Goal: Navigation & Orientation: Find specific page/section

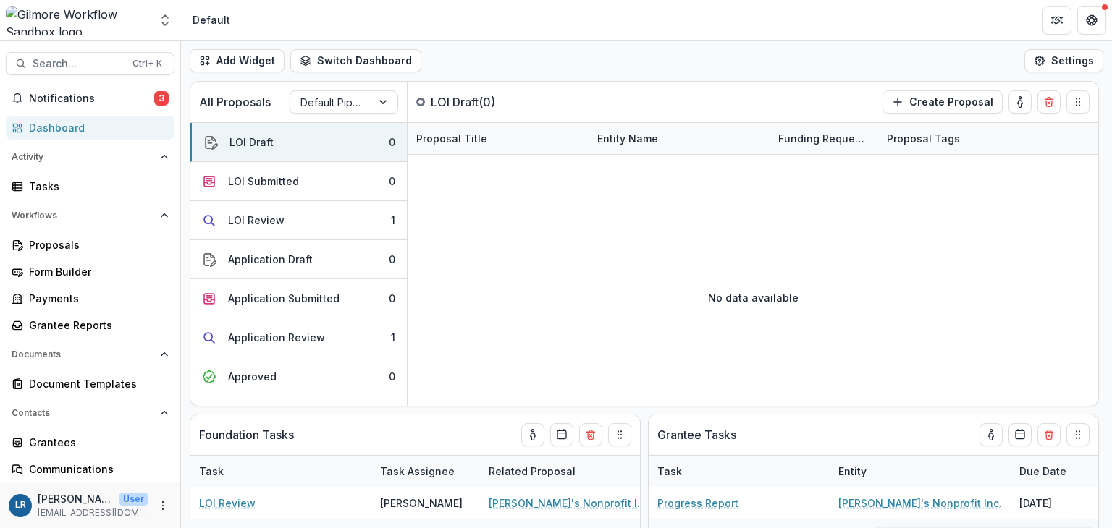
click at [263, 180] on div "LOI Submitted" at bounding box center [263, 181] width 71 height 15
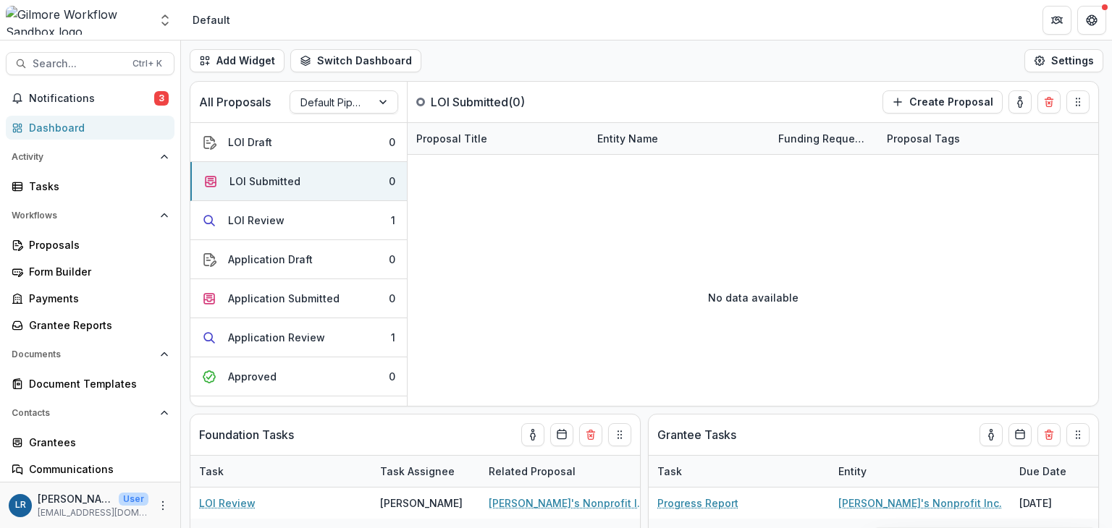
click at [263, 213] on div "LOI Review" at bounding box center [256, 220] width 56 height 15
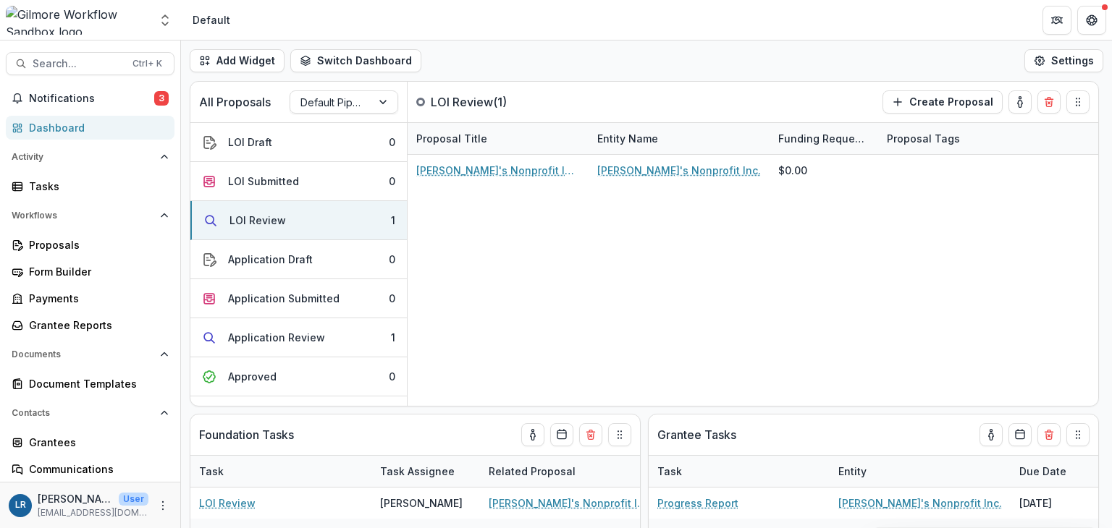
click at [281, 331] on div "Application Review" at bounding box center [276, 337] width 97 height 15
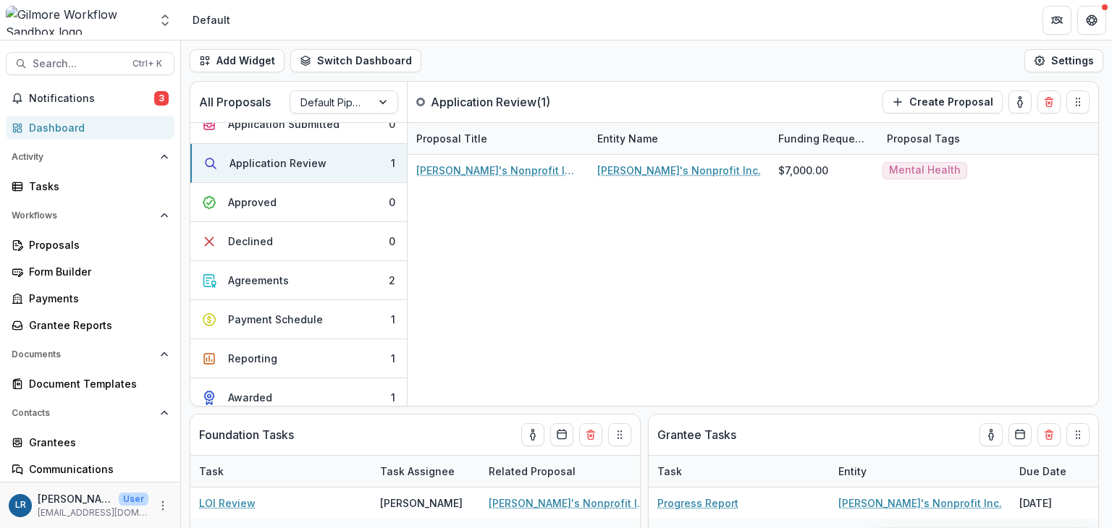
scroll to position [182, 0]
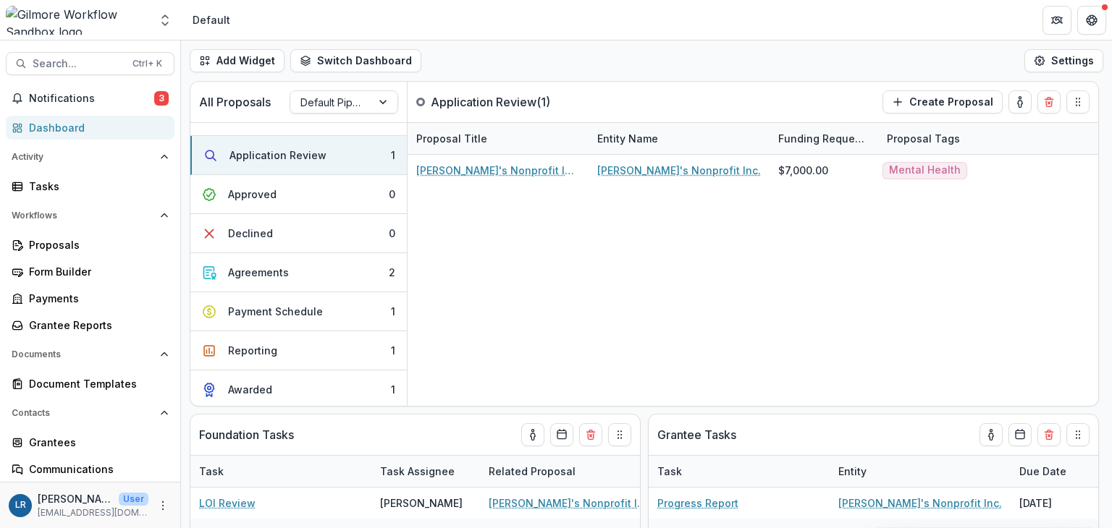
click at [245, 265] on div "Agreements" at bounding box center [258, 272] width 61 height 15
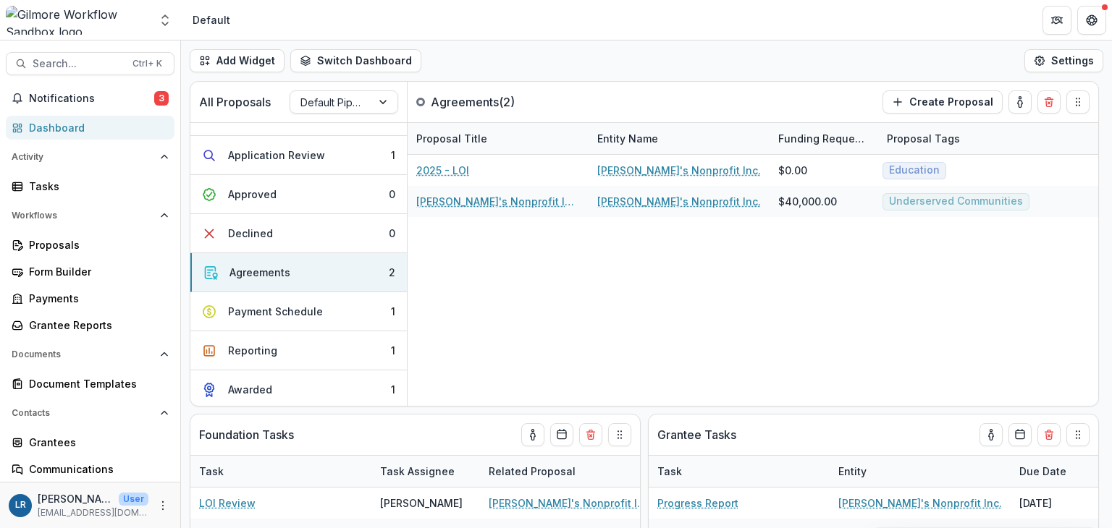
click at [268, 317] on button "Payment Schedule 1" at bounding box center [298, 311] width 216 height 39
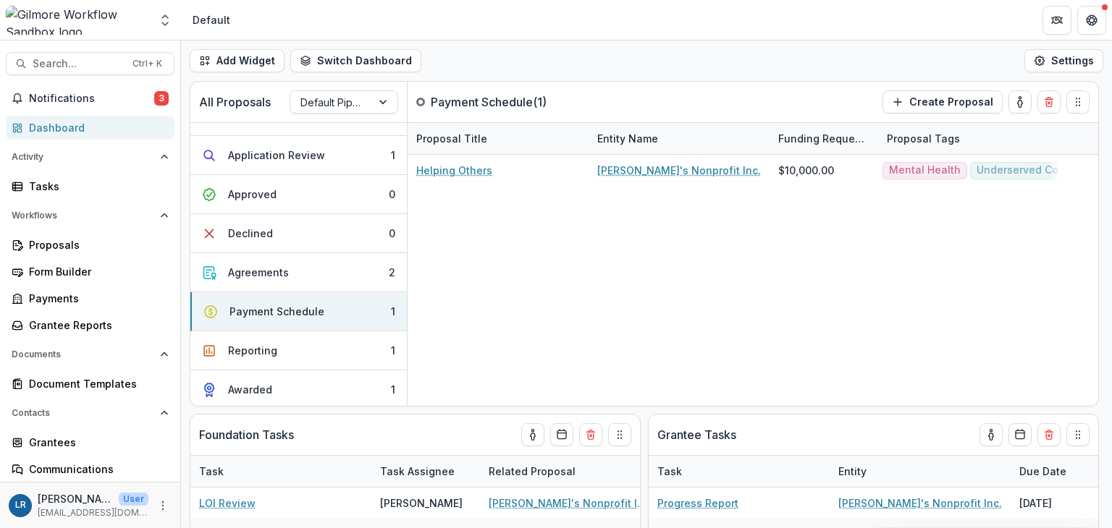
drag, startPoint x: 400, startPoint y: 322, endPoint x: 407, endPoint y: 194, distance: 128.3
click at [400, 183] on div "LOI Draft 0 LOI Submitted 0 LOI Review 1 Application Draft 0 Application Submit…" at bounding box center [298, 175] width 216 height 468
click at [332, 383] on button "Awarded 1" at bounding box center [298, 390] width 216 height 38
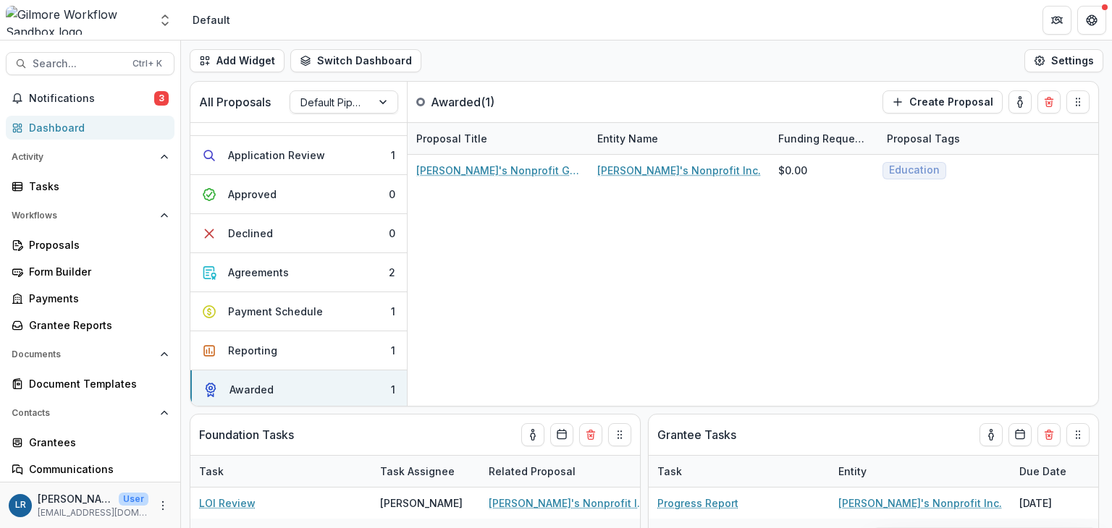
click at [292, 349] on button "Reporting 1" at bounding box center [298, 351] width 216 height 39
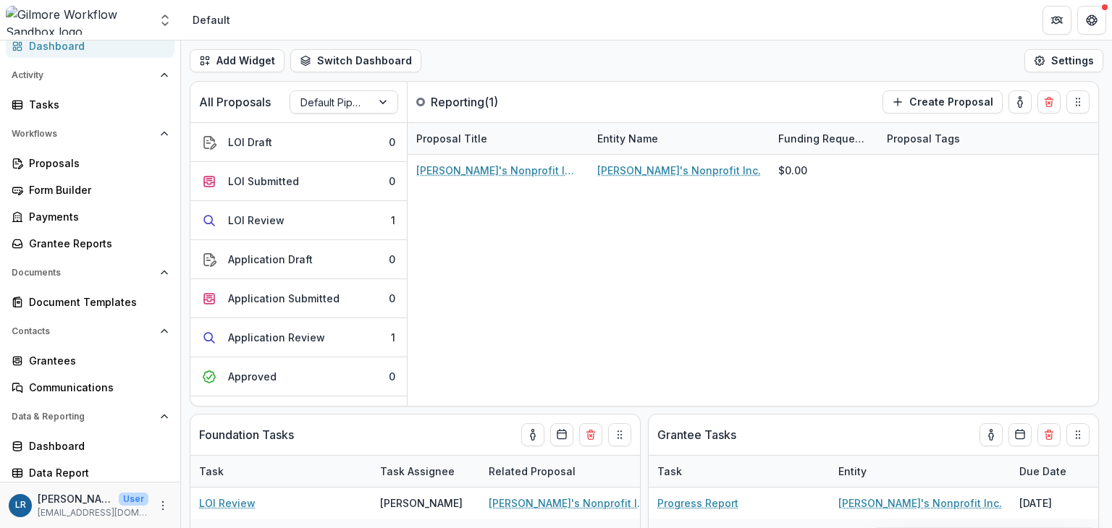
scroll to position [84, 0]
click at [80, 442] on div "Dashboard" at bounding box center [96, 444] width 134 height 15
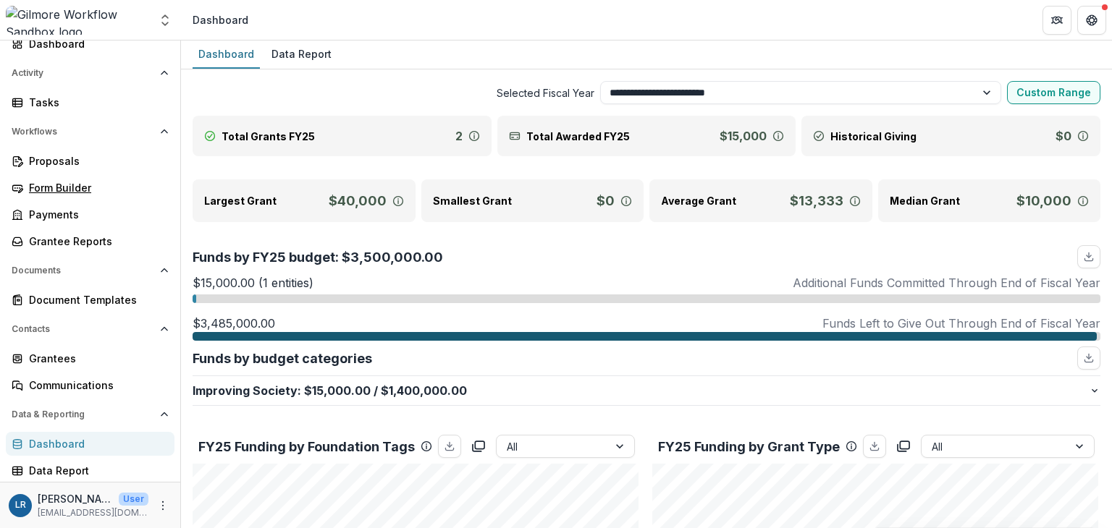
click at [64, 188] on div "Form Builder" at bounding box center [96, 187] width 134 height 15
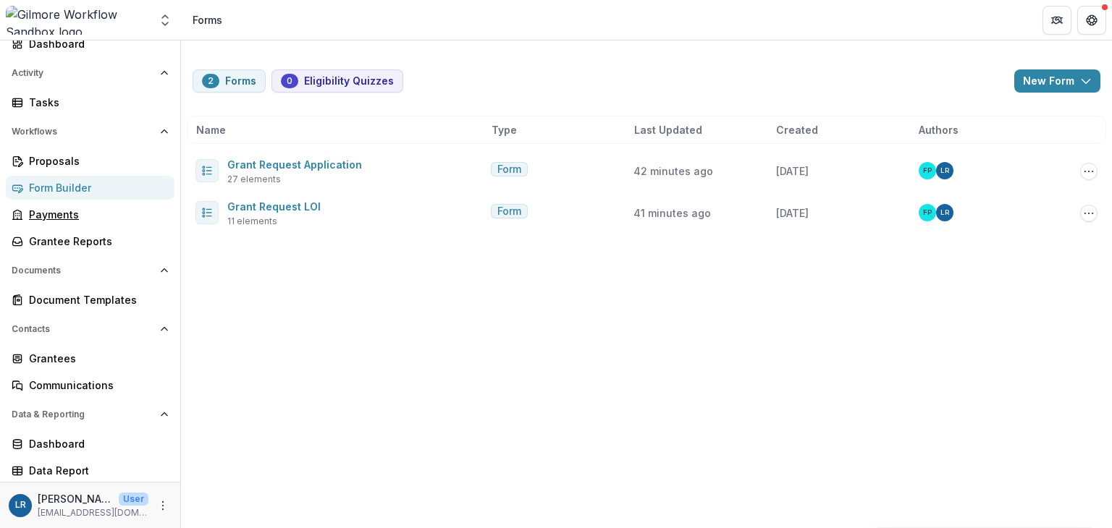
click at [64, 209] on div "Payments" at bounding box center [96, 214] width 134 height 15
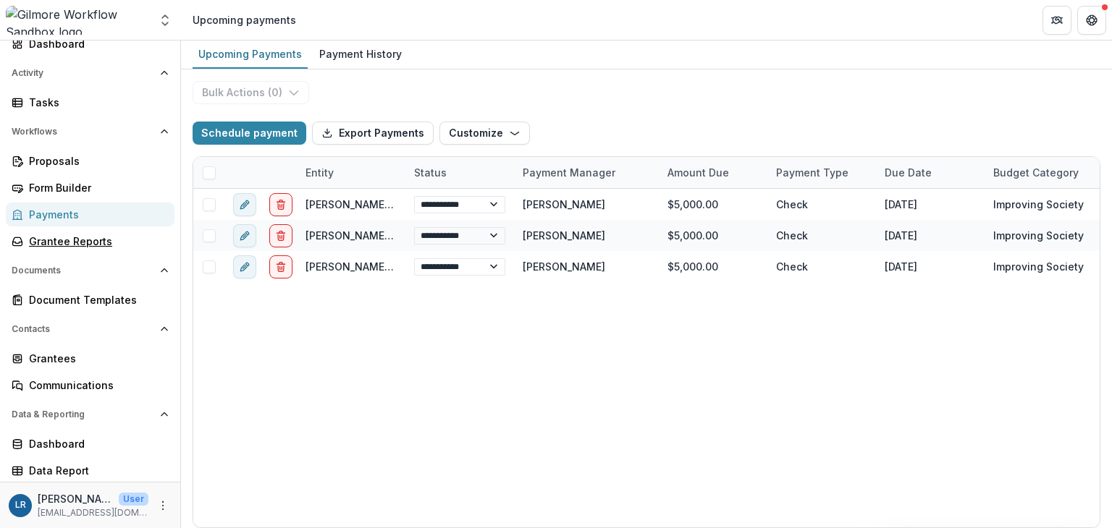
click at [70, 235] on div "Grantee Reports" at bounding box center [96, 241] width 134 height 15
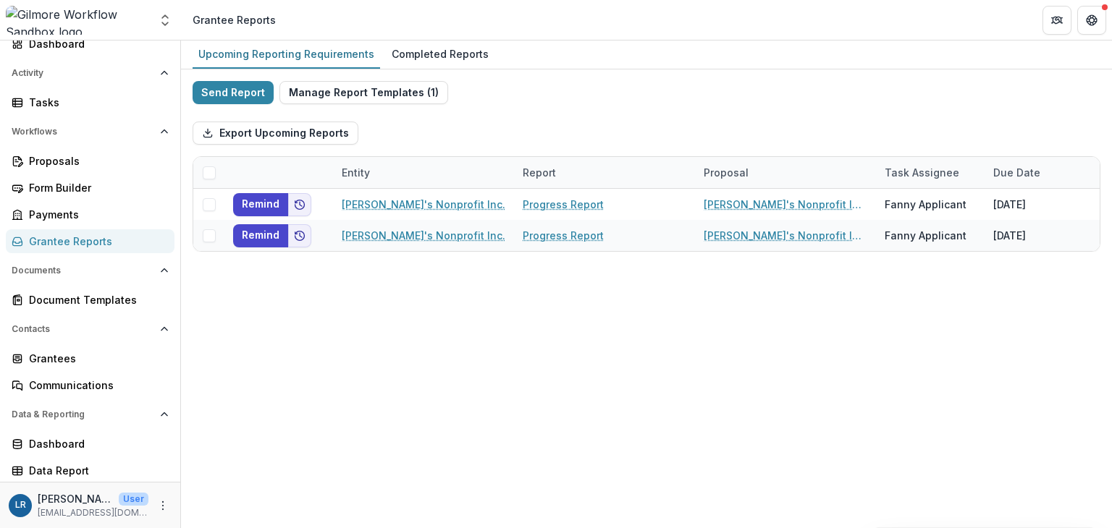
click at [402, 88] on button "Manage Report Templates ( 1 )" at bounding box center [363, 92] width 169 height 23
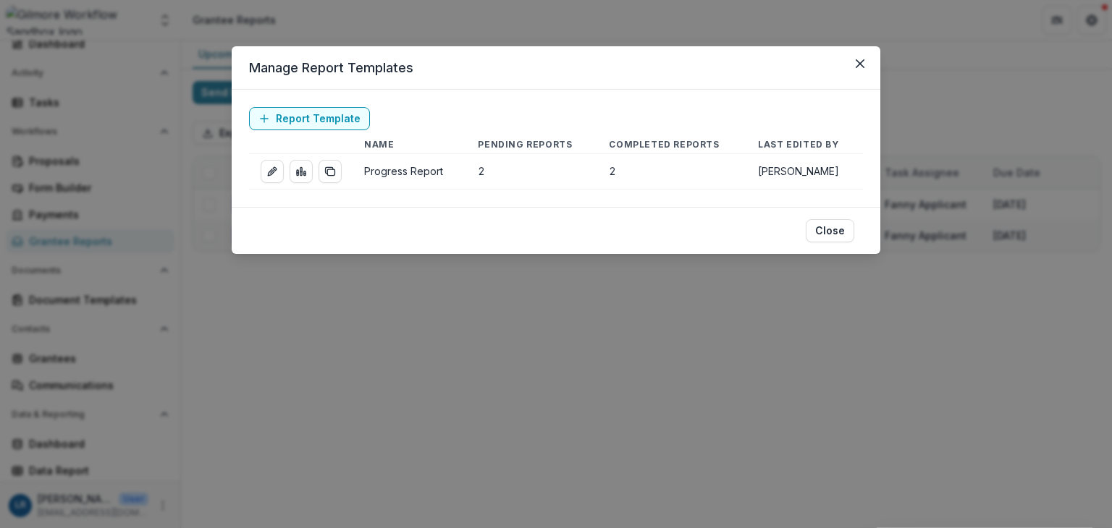
click at [862, 62] on icon "Close" at bounding box center [860, 63] width 9 height 9
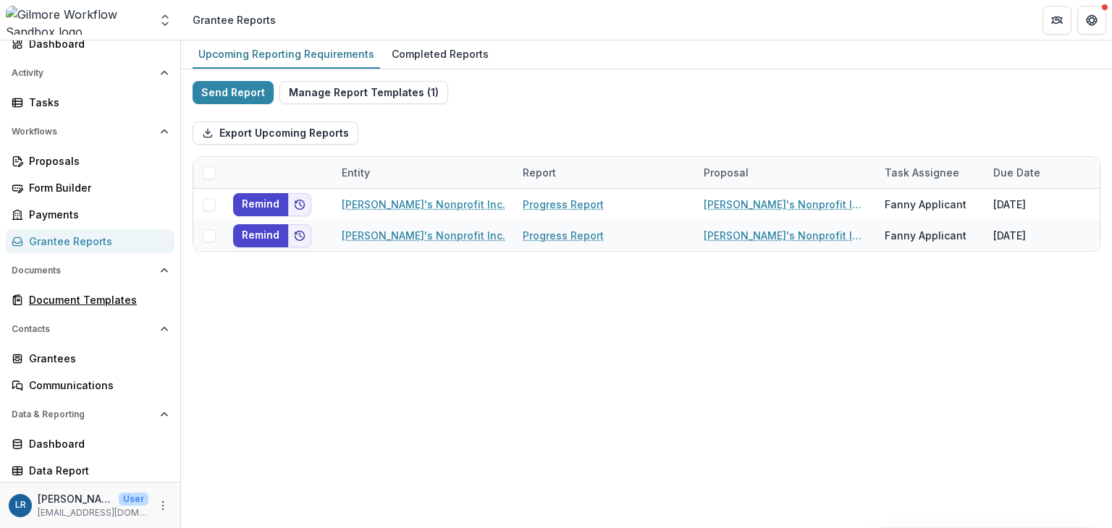
click at [98, 299] on div "Document Templates" at bounding box center [96, 299] width 134 height 15
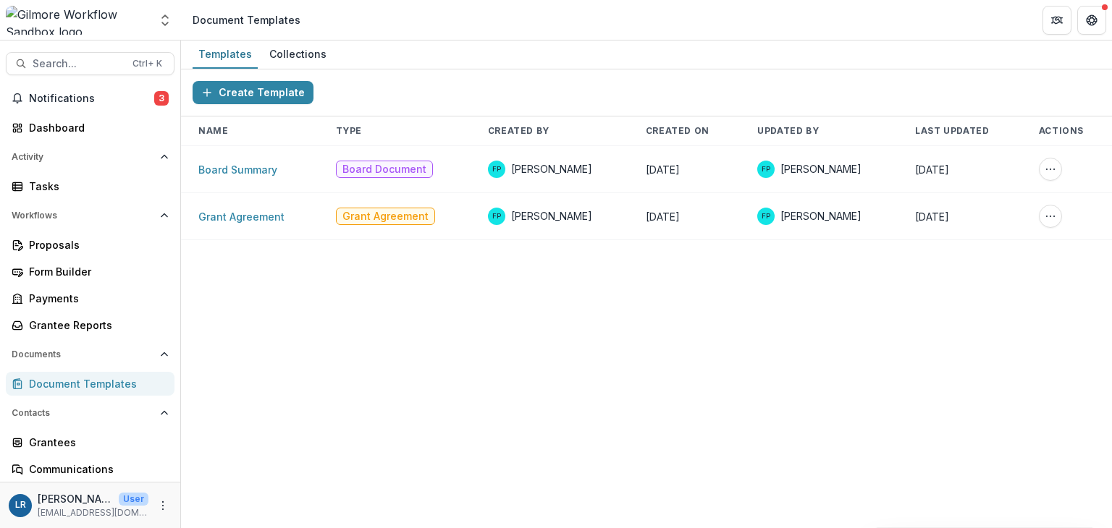
click at [277, 50] on div "Collections" at bounding box center [298, 53] width 69 height 21
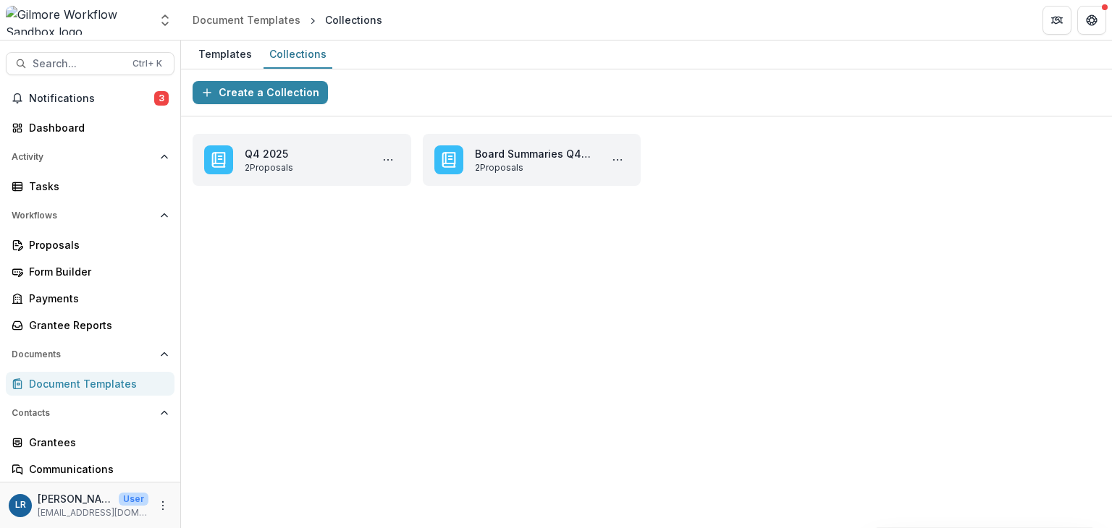
click at [214, 48] on div "Templates" at bounding box center [225, 53] width 65 height 21
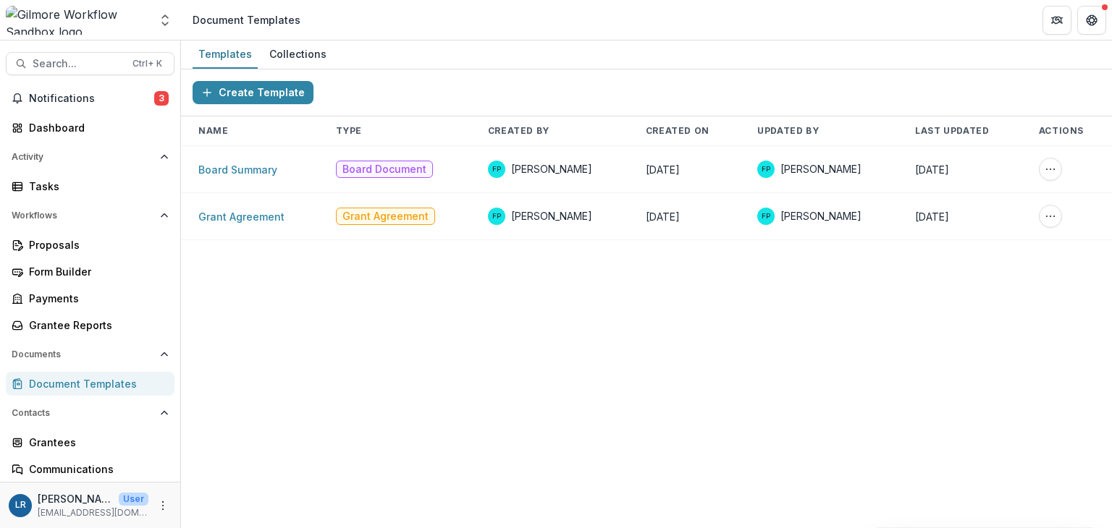
click at [234, 172] on link "Board Summary" at bounding box center [237, 170] width 79 height 12
click at [264, 213] on link "Grant Agreement" at bounding box center [241, 217] width 86 height 12
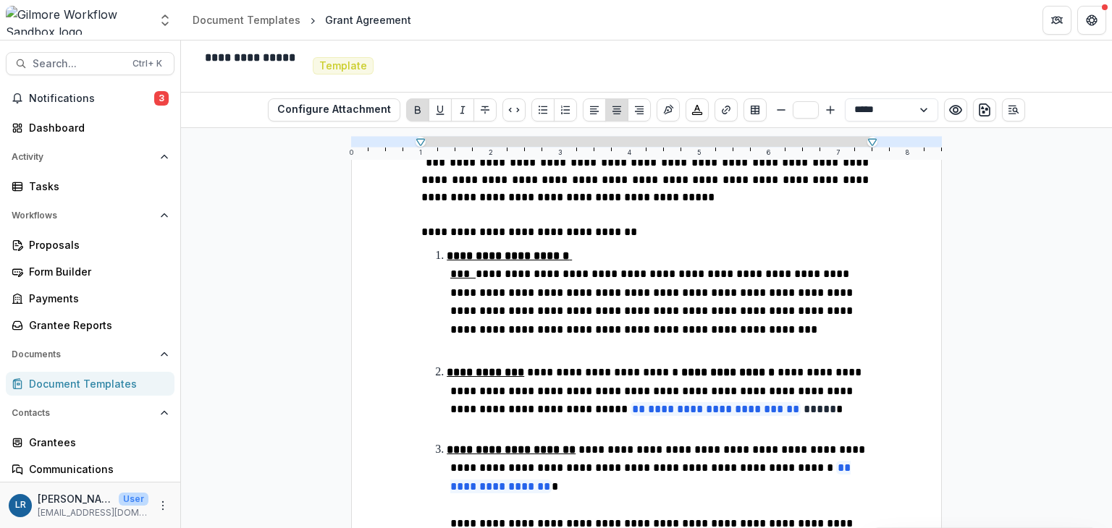
scroll to position [362, 0]
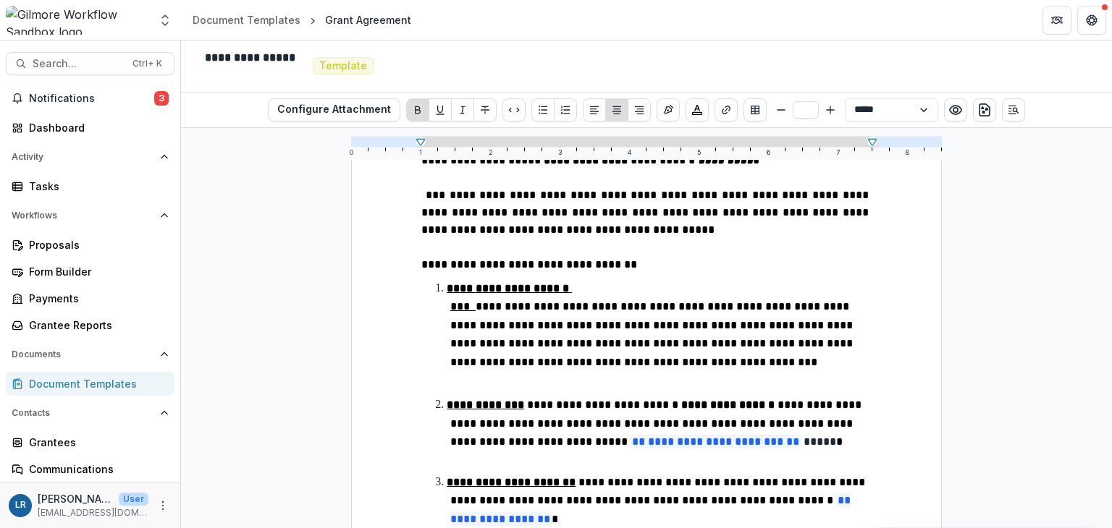
click at [63, 96] on span "Notifications" at bounding box center [91, 99] width 125 height 12
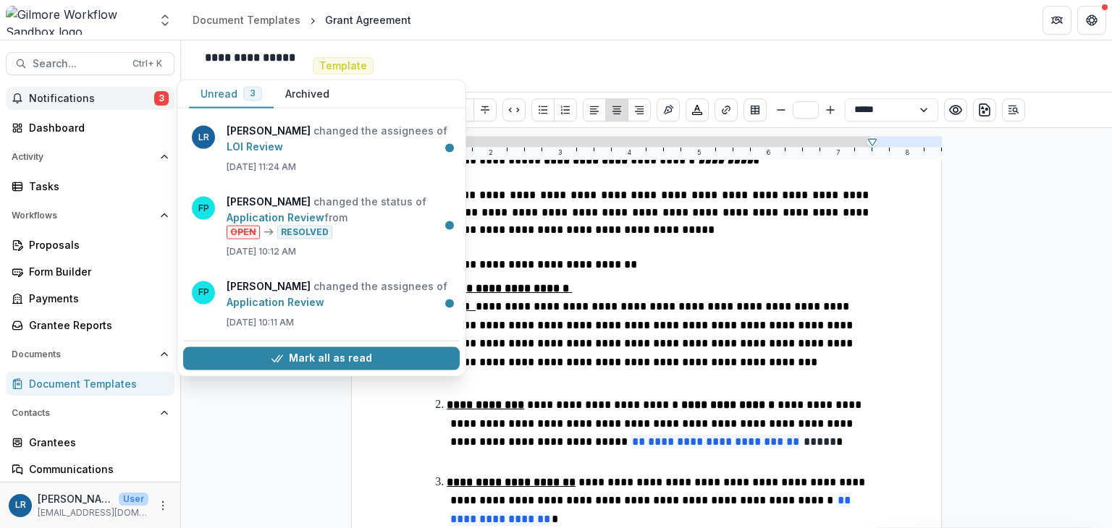
click at [63, 96] on span "Notifications" at bounding box center [91, 99] width 125 height 12
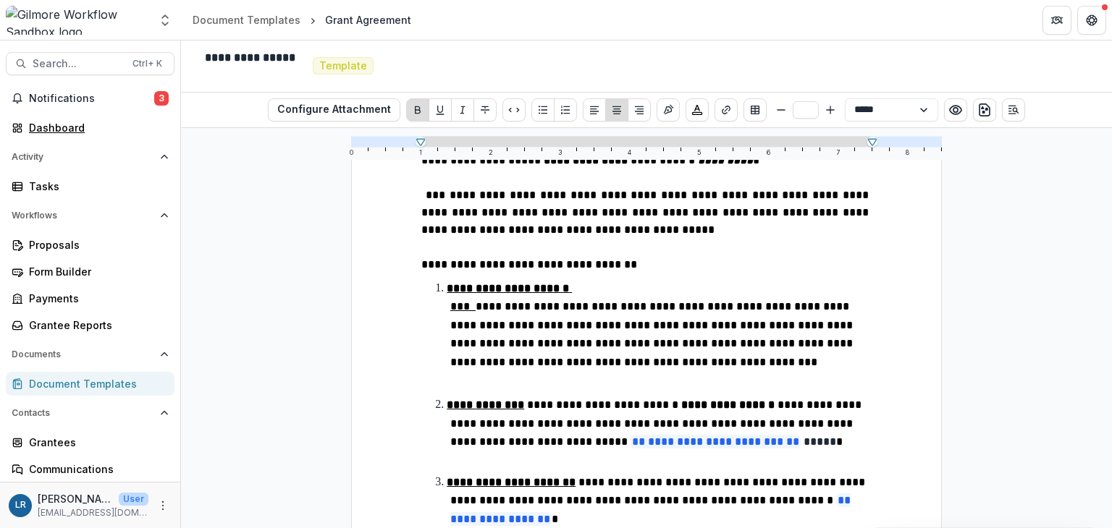
click at [68, 125] on div "Dashboard" at bounding box center [96, 127] width 134 height 15
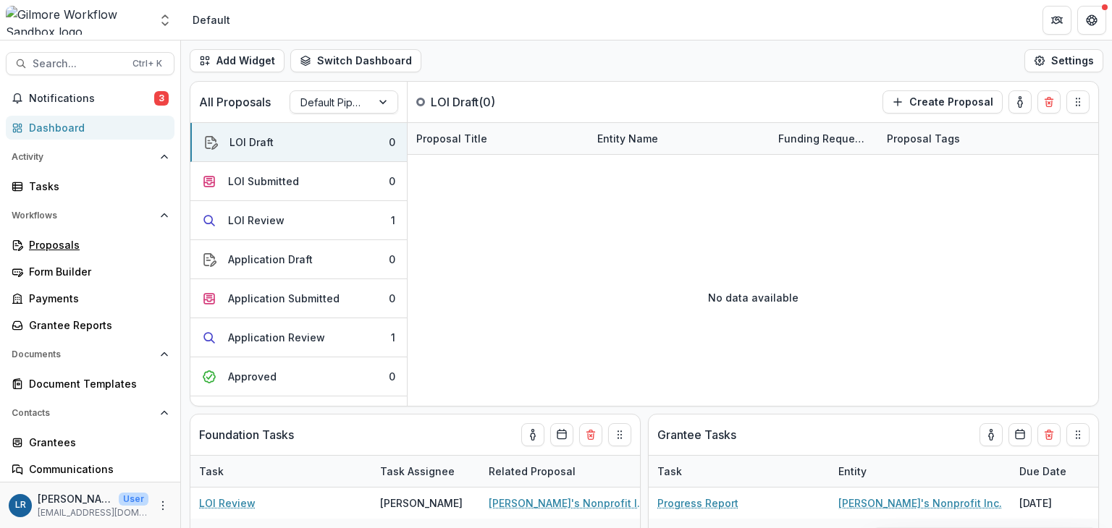
click at [62, 244] on div "Proposals" at bounding box center [96, 244] width 134 height 15
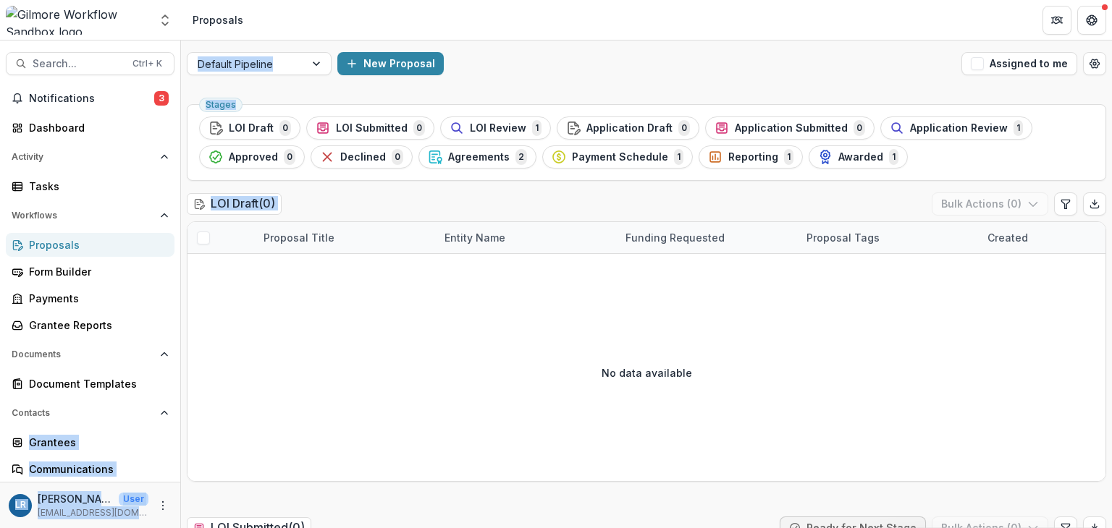
drag, startPoint x: 180, startPoint y: 373, endPoint x: 178, endPoint y: 400, distance: 27.6
click at [180, 404] on main "Search... Ctrl + K Notifications 3 Dashboard Activity Tasks Workflows Proposals…" at bounding box center [556, 285] width 1112 height 488
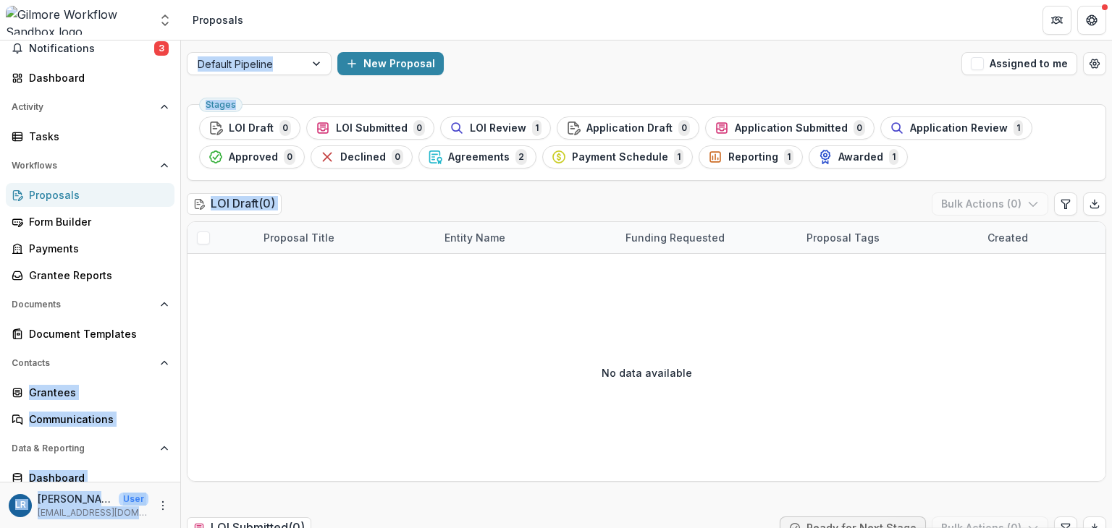
scroll to position [84, 0]
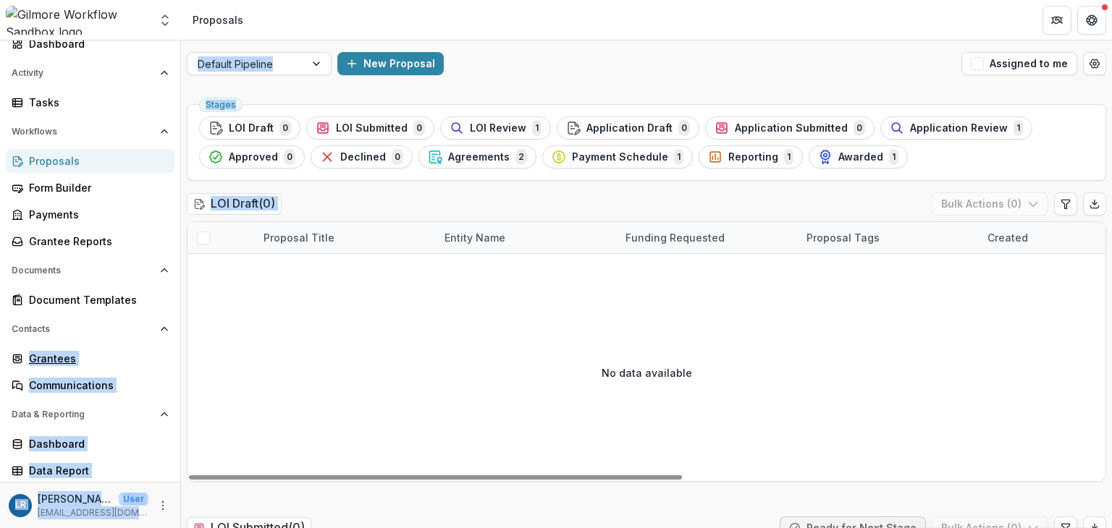
click at [56, 358] on div "Grantees" at bounding box center [96, 358] width 134 height 15
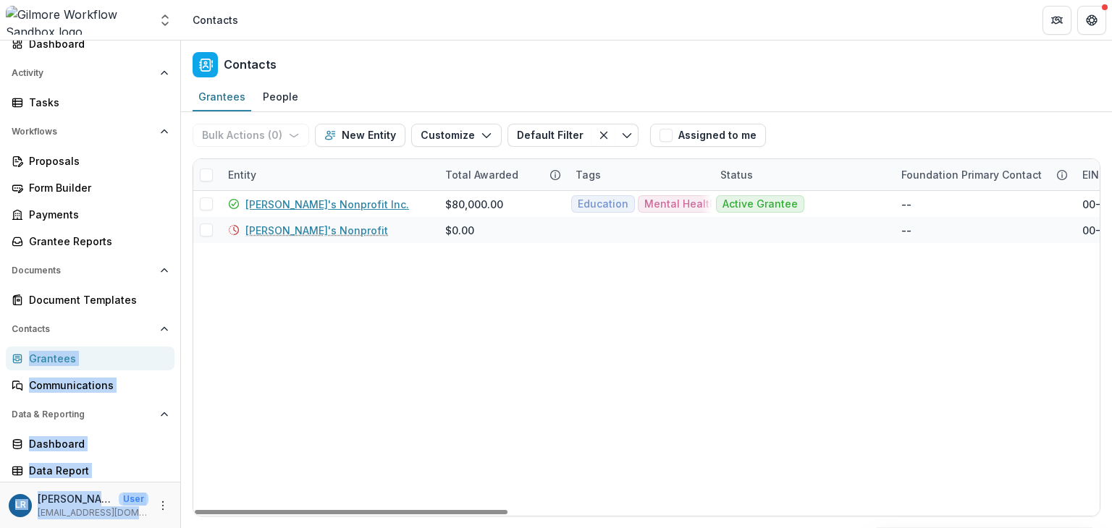
click at [306, 201] on link "[PERSON_NAME]'s Nonprofit Inc." at bounding box center [327, 204] width 164 height 15
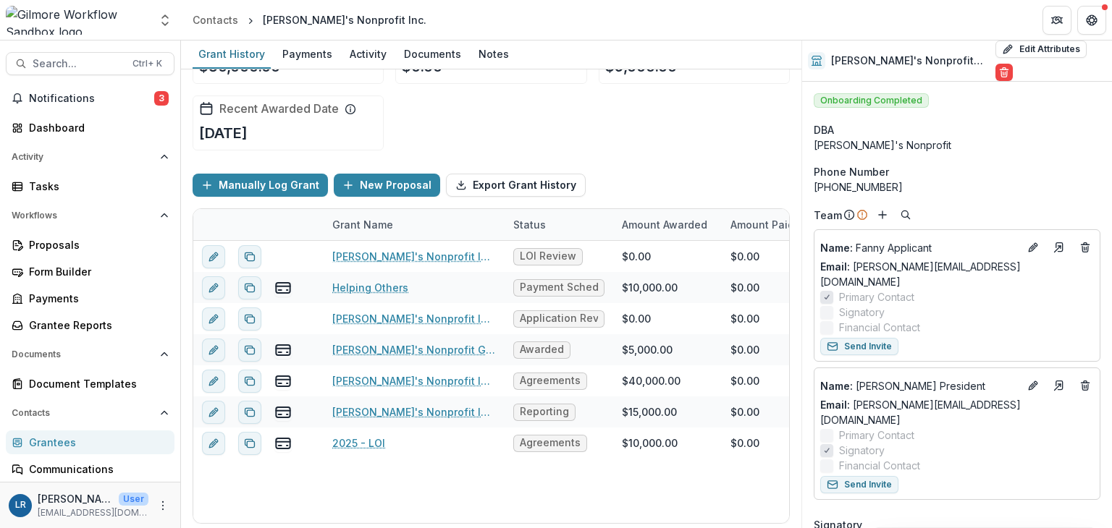
click at [319, 49] on div "Payments" at bounding box center [308, 53] width 62 height 21
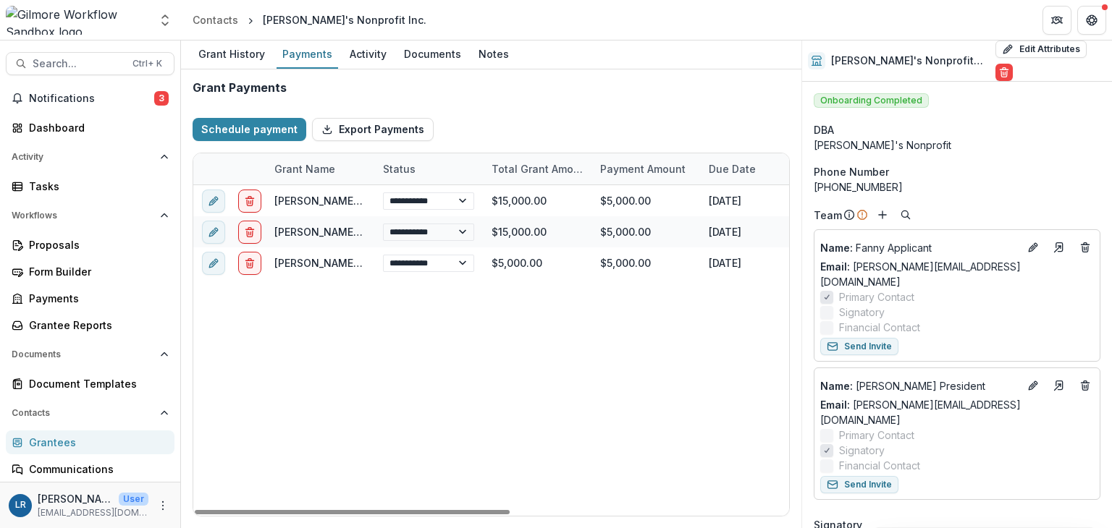
click at [371, 56] on div "Activity" at bounding box center [368, 53] width 49 height 21
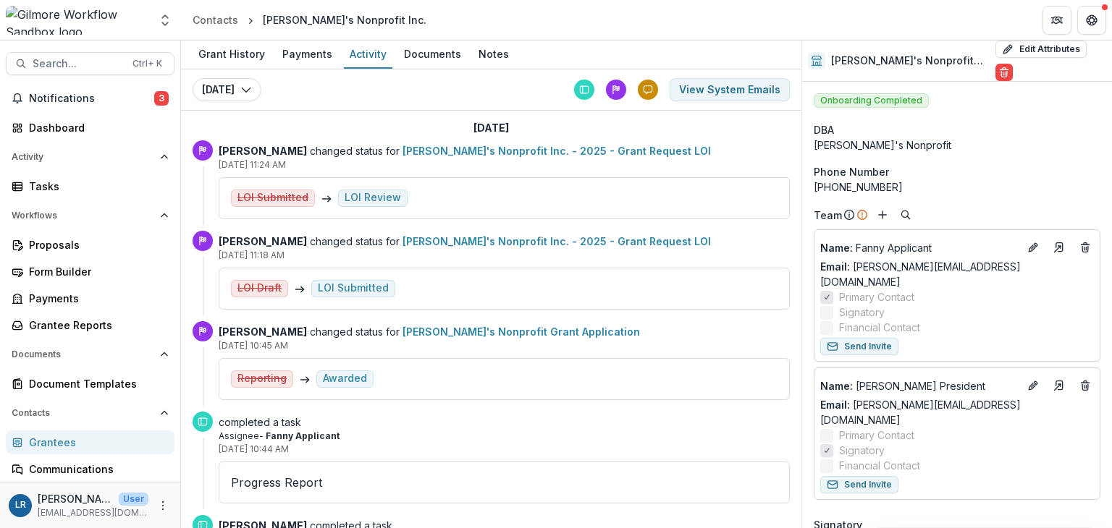
click at [414, 55] on div "Documents" at bounding box center [432, 53] width 69 height 21
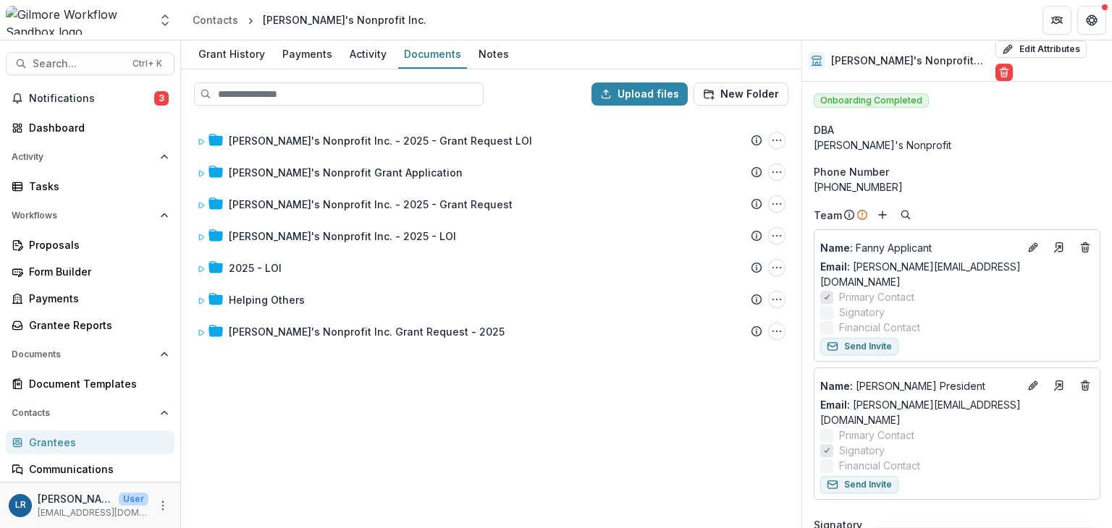
click at [246, 53] on div "Grant History" at bounding box center [232, 53] width 78 height 21
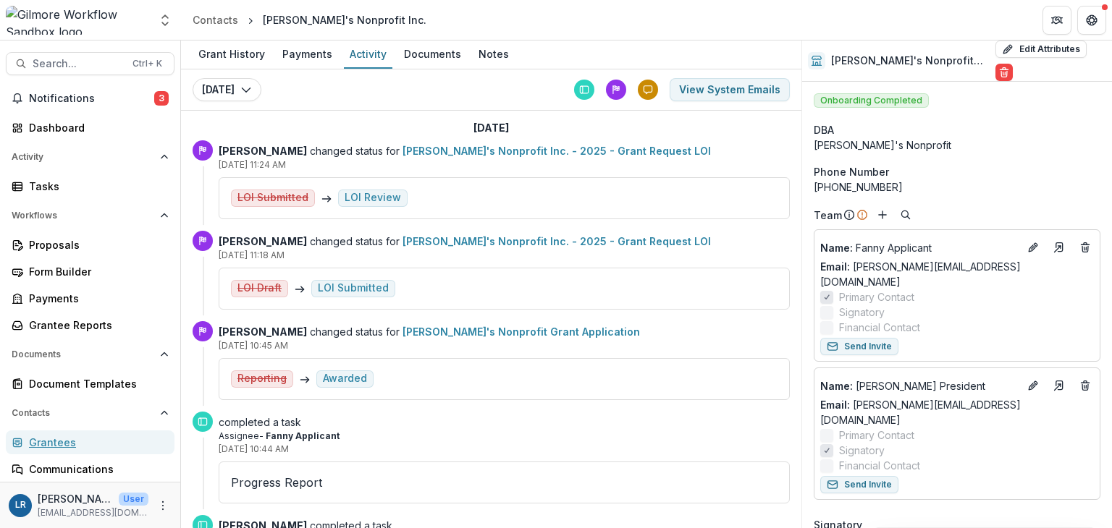
click at [67, 442] on div "Grantees" at bounding box center [96, 442] width 134 height 15
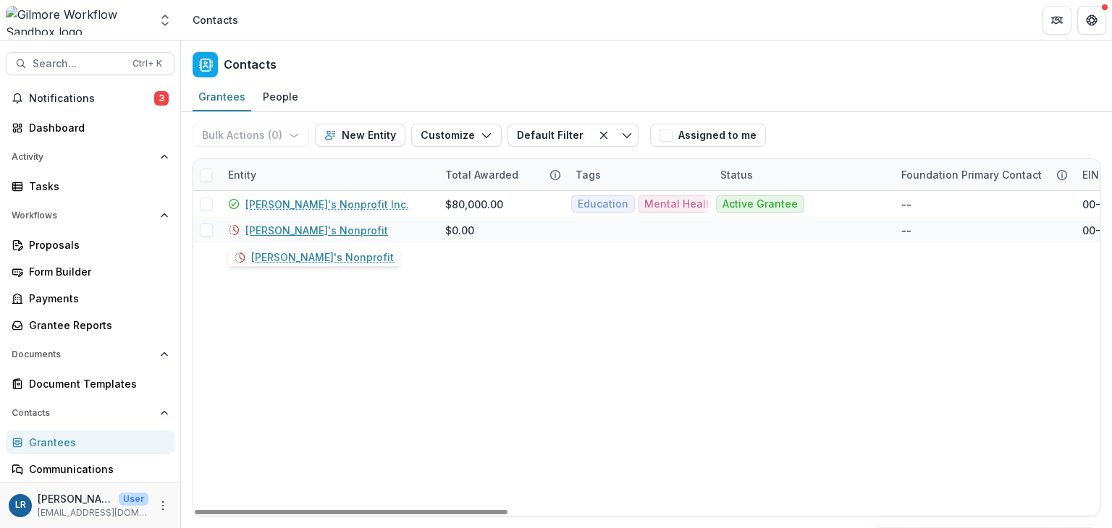
click at [315, 228] on link "[PERSON_NAME]'s Nonprofit" at bounding box center [316, 230] width 143 height 15
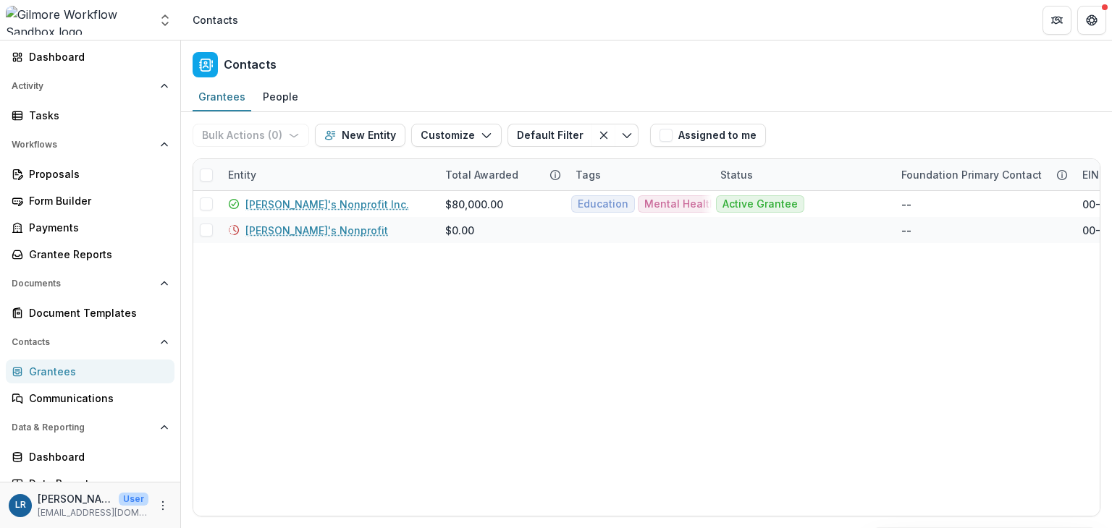
scroll to position [74, 0]
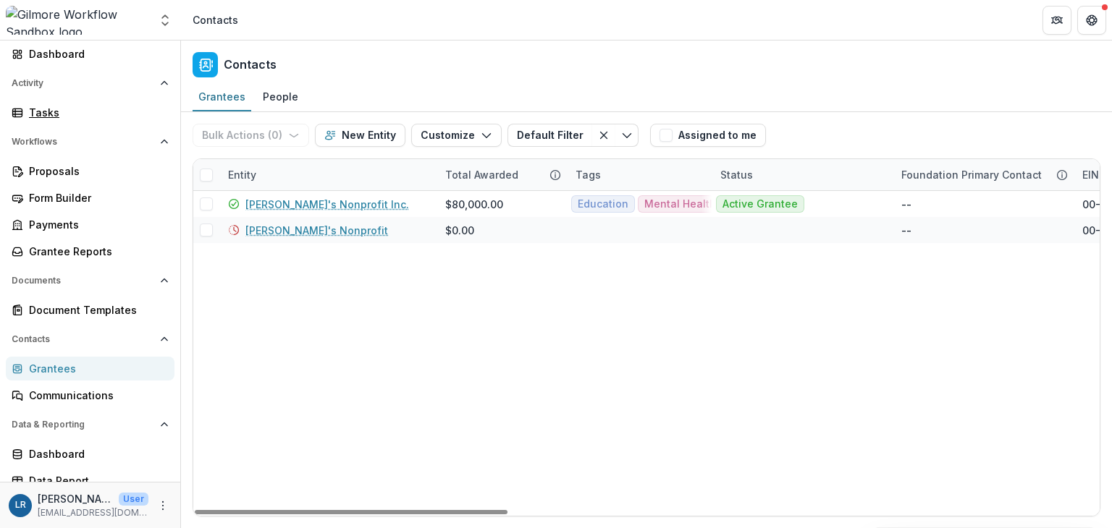
click at [46, 111] on div "Tasks" at bounding box center [96, 112] width 134 height 15
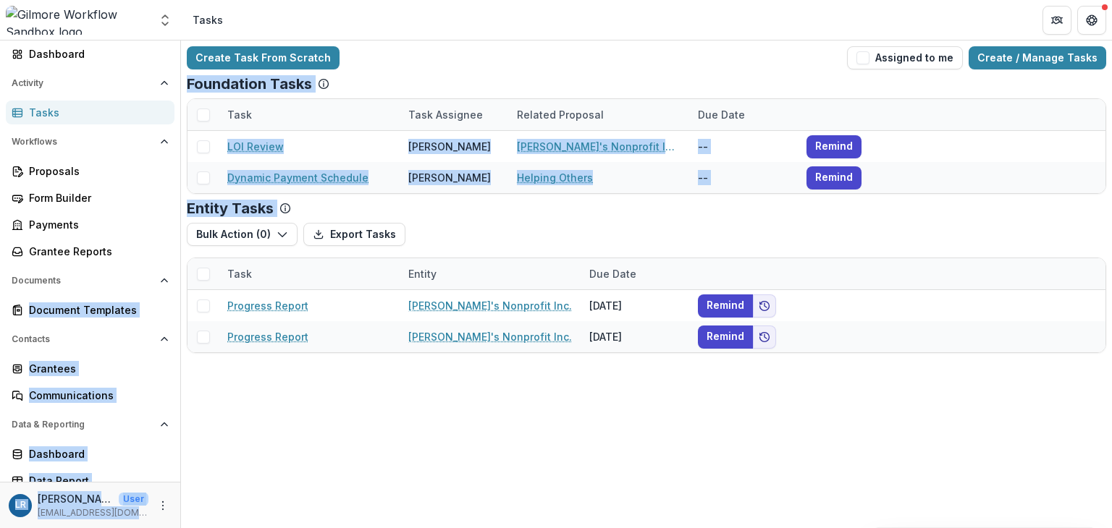
drag, startPoint x: 175, startPoint y: 255, endPoint x: 181, endPoint y: 299, distance: 44.5
click at [181, 299] on main "Search... Ctrl + K Notifications 3 Dashboard Activity Tasks Workflows Proposals…" at bounding box center [556, 285] width 1112 height 488
click at [152, 193] on div "Form Builder" at bounding box center [96, 197] width 134 height 15
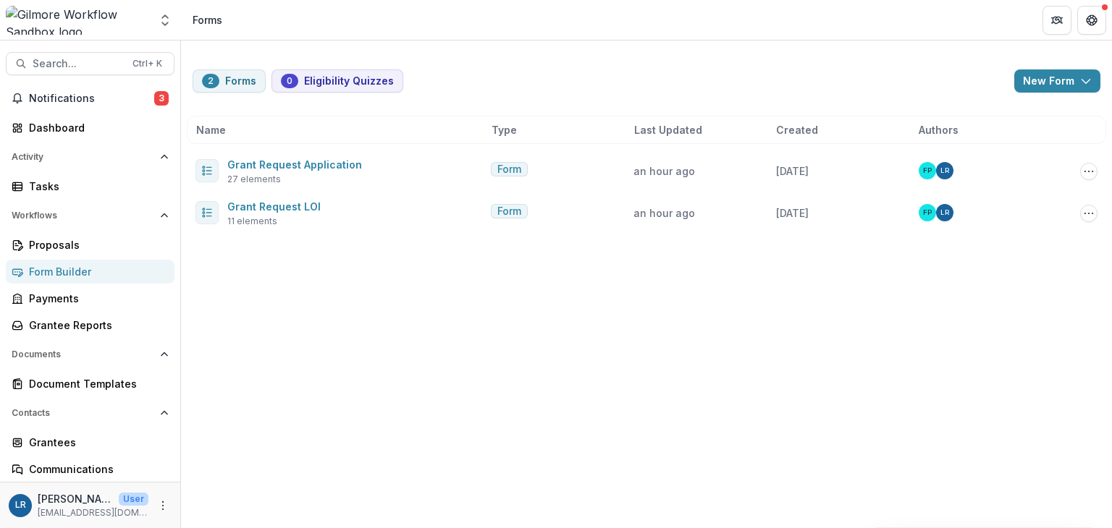
click at [519, 473] on div "2 Forms 0 Eligibility Quizzes New Form New Eligibility Quiz New Form Name Type …" at bounding box center [646, 285] width 931 height 488
click at [74, 389] on div "Document Templates" at bounding box center [96, 383] width 134 height 15
